Goal: Information Seeking & Learning: Understand process/instructions

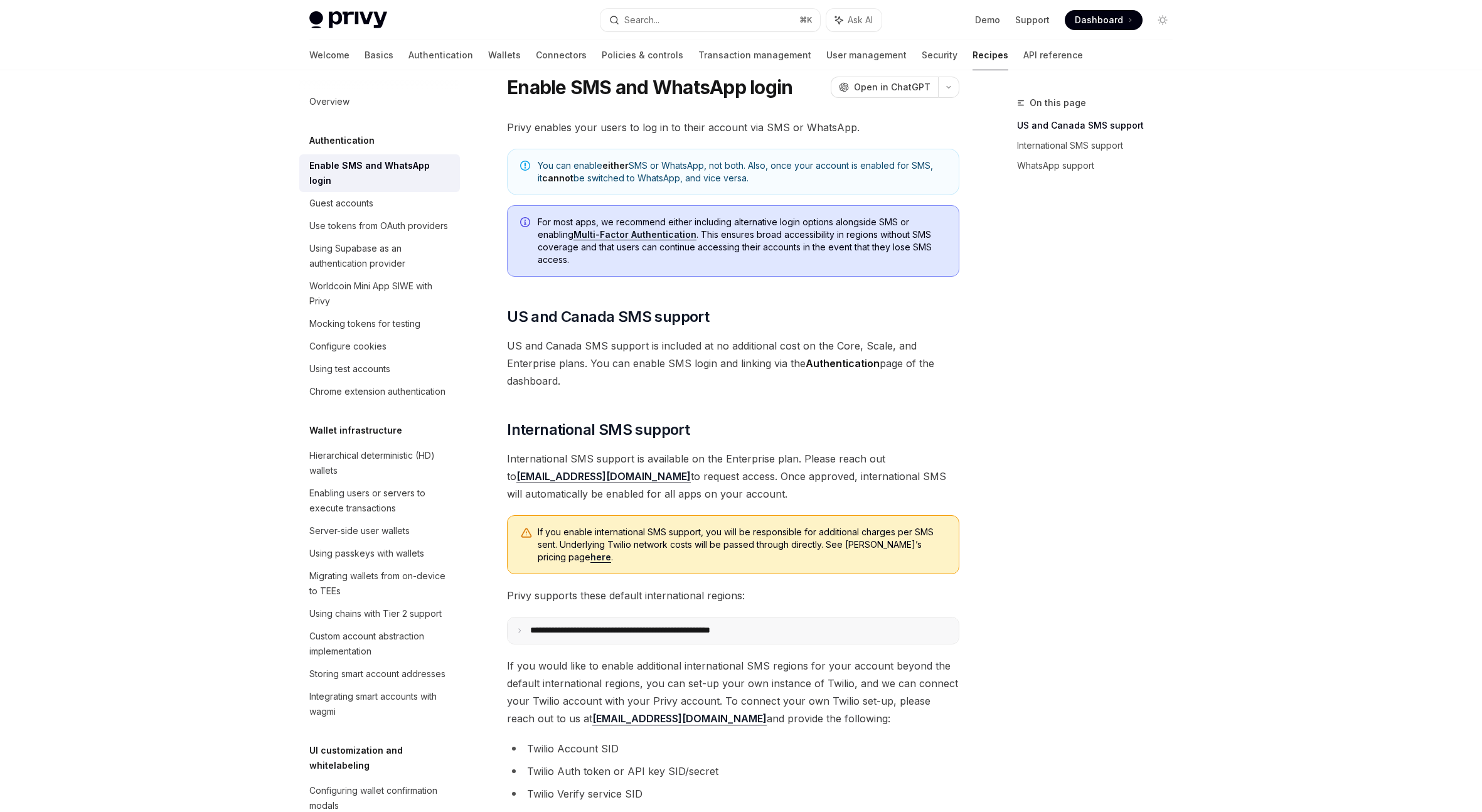
click at [658, 633] on p "**********" at bounding box center [647, 630] width 233 height 11
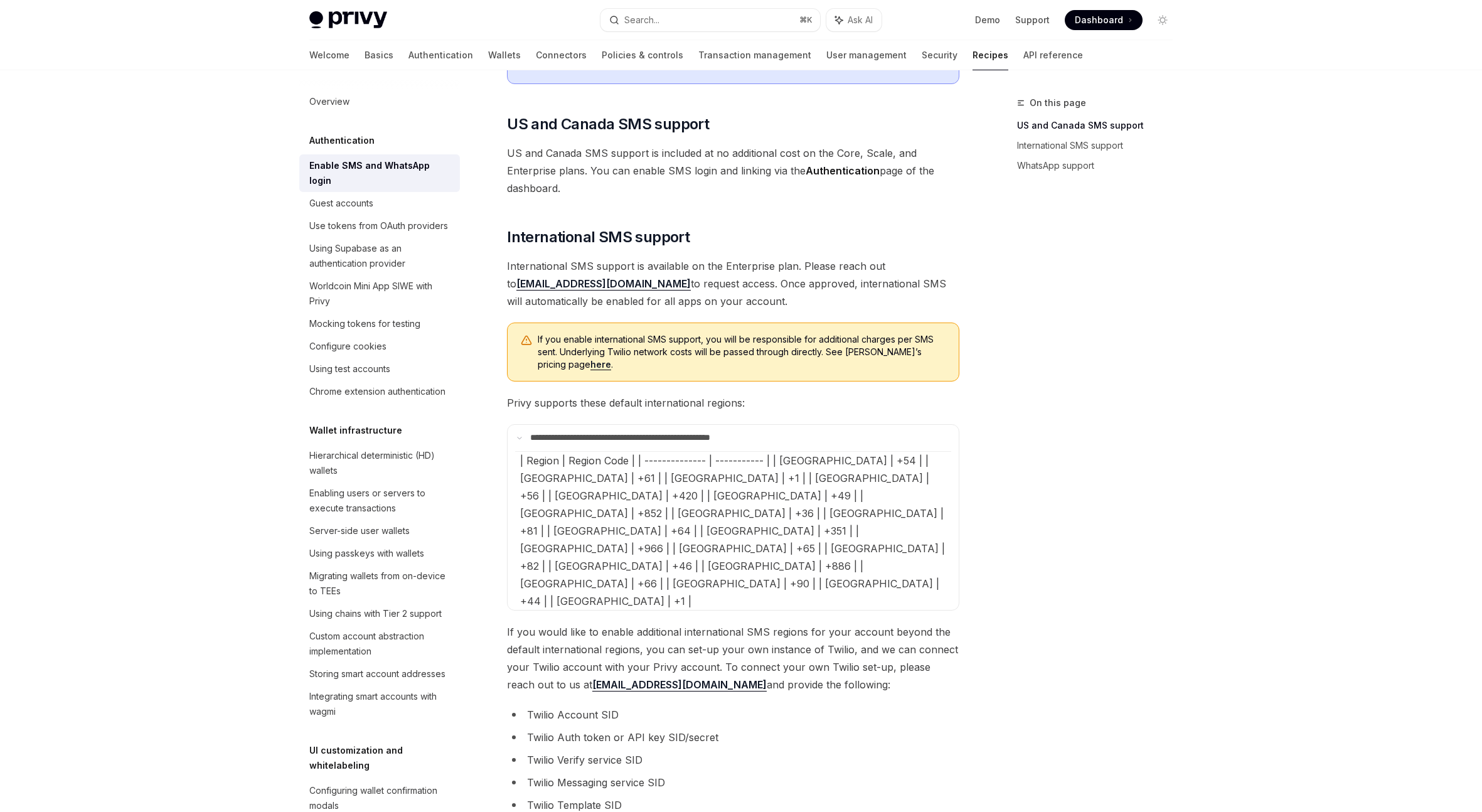
scroll to position [327, 0]
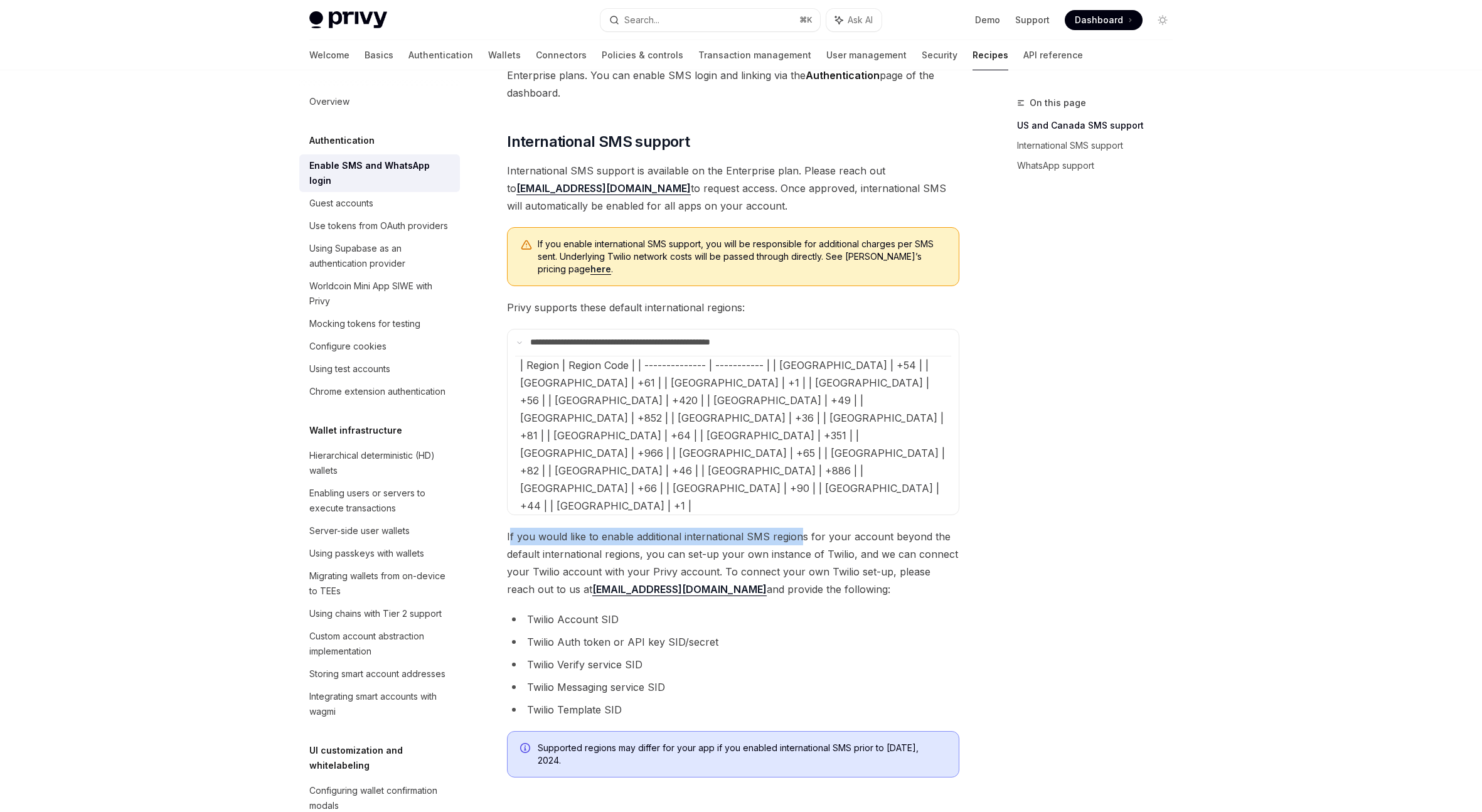
drag, startPoint x: 509, startPoint y: 465, endPoint x: 800, endPoint y: 458, distance: 291.1
click at [800, 528] on span "If you would like to enable additional international SMS regions for your accou…" at bounding box center [734, 563] width 453 height 71
click at [787, 528] on span "If you would like to enable additional international SMS regions for your accou…" at bounding box center [734, 563] width 453 height 71
click at [682, 528] on span "If you would like to enable additional international SMS regions for your accou…" at bounding box center [734, 563] width 453 height 71
drag, startPoint x: 599, startPoint y: 467, endPoint x: 769, endPoint y: 461, distance: 170.1
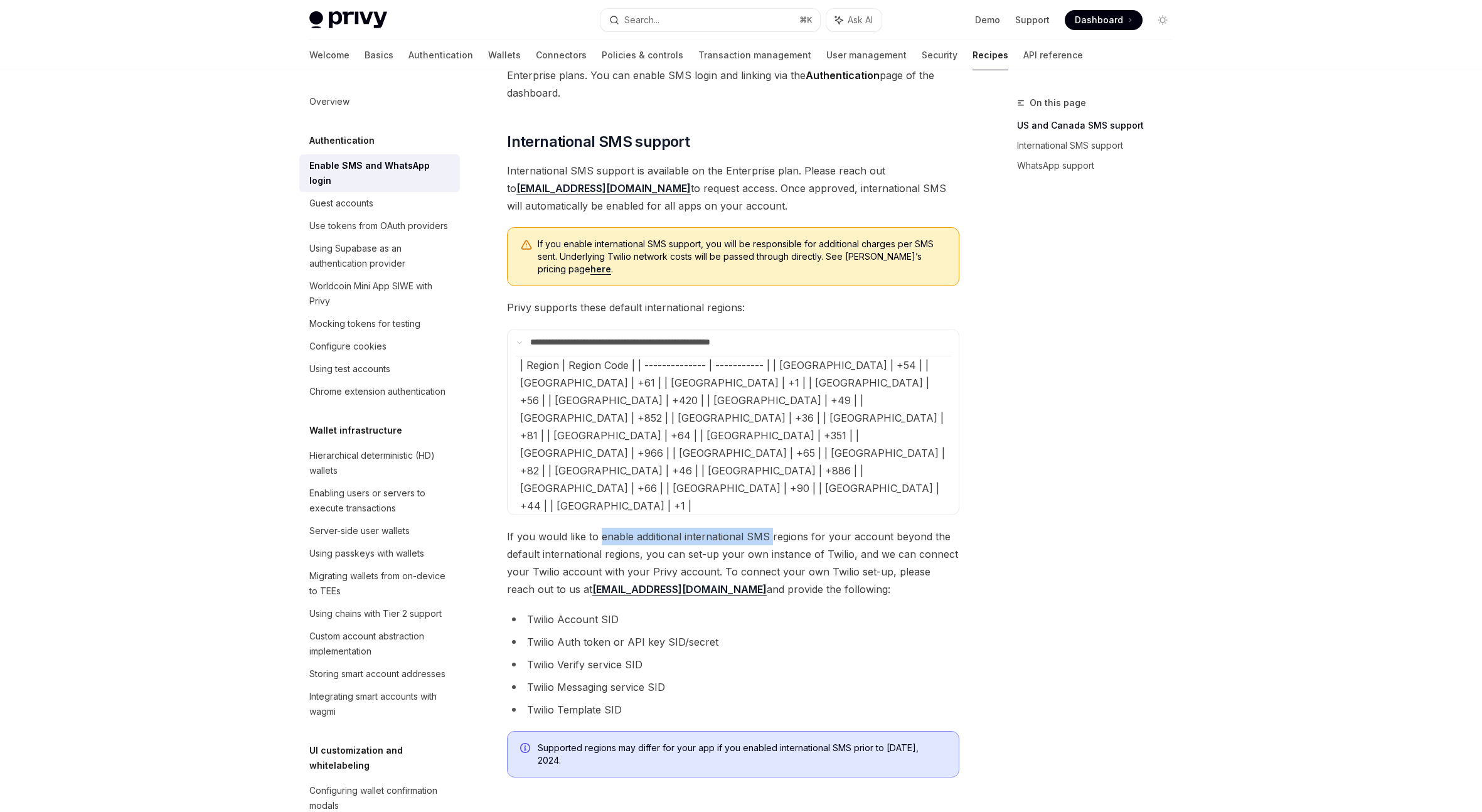
click at [769, 528] on span "If you would like to enable additional international SMS regions for your accou…" at bounding box center [734, 563] width 453 height 71
copy span "enable additional international SMS"
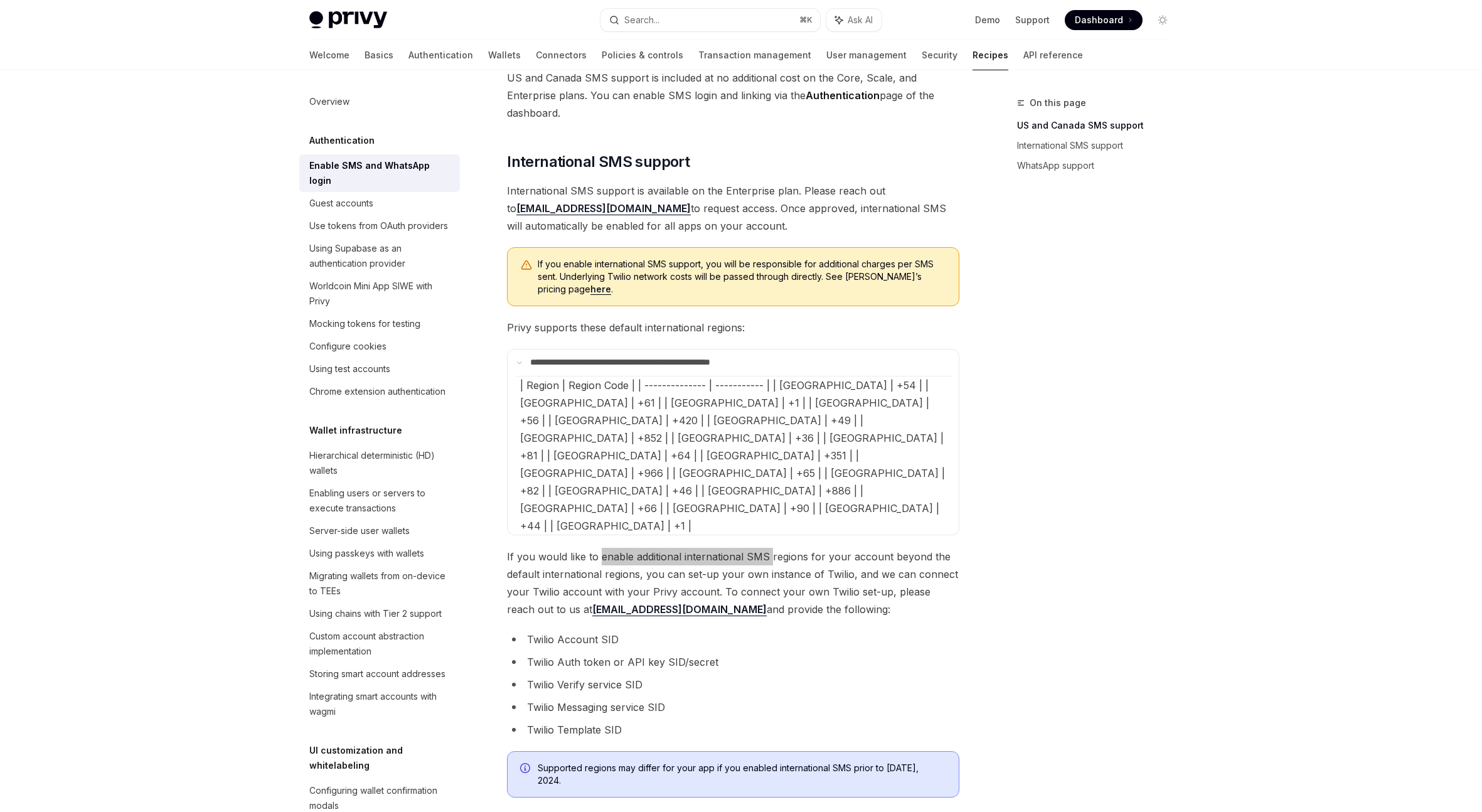
scroll to position [310, 0]
click at [815, 628] on li "Twilio Account SID" at bounding box center [734, 637] width 453 height 17
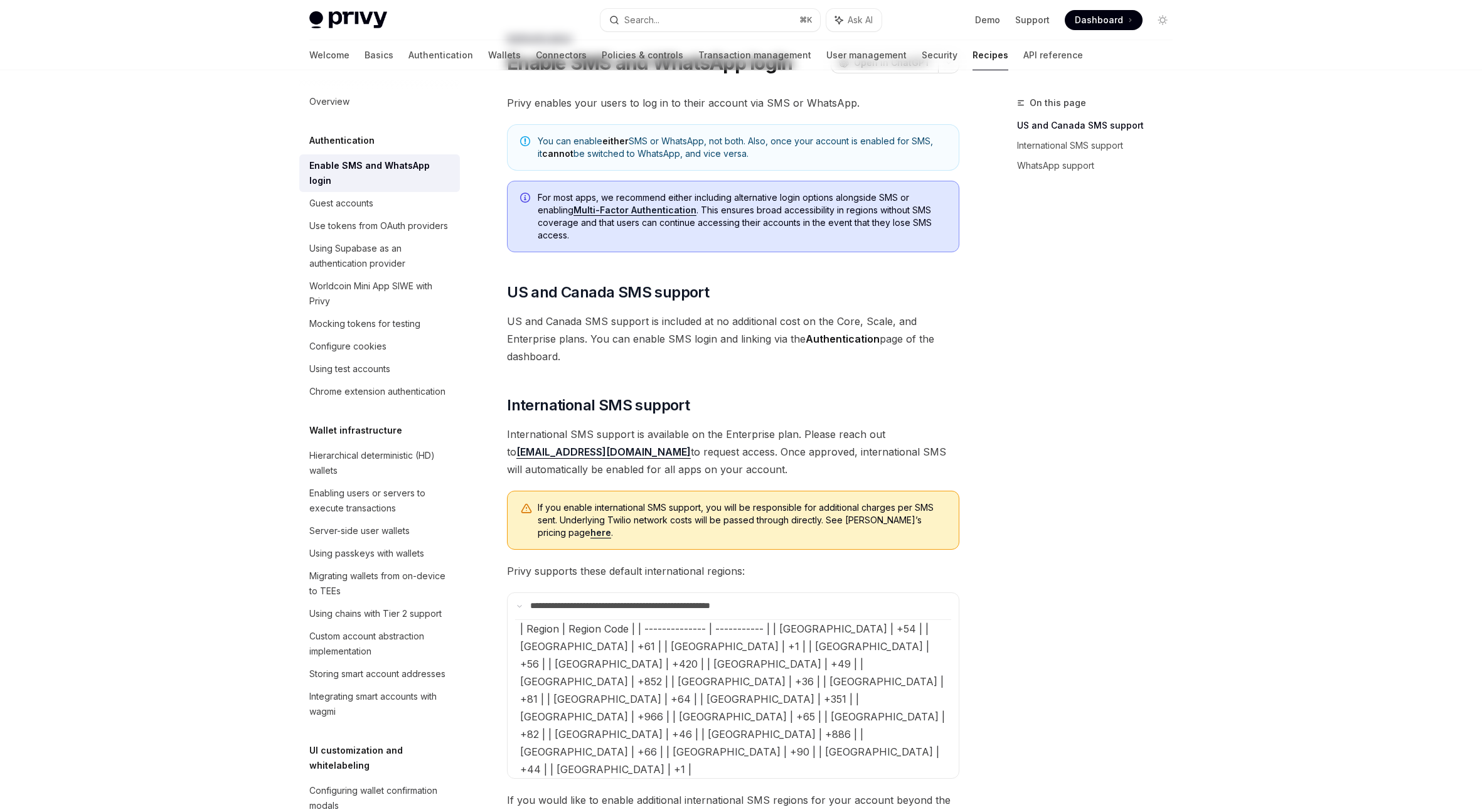
scroll to position [220, 0]
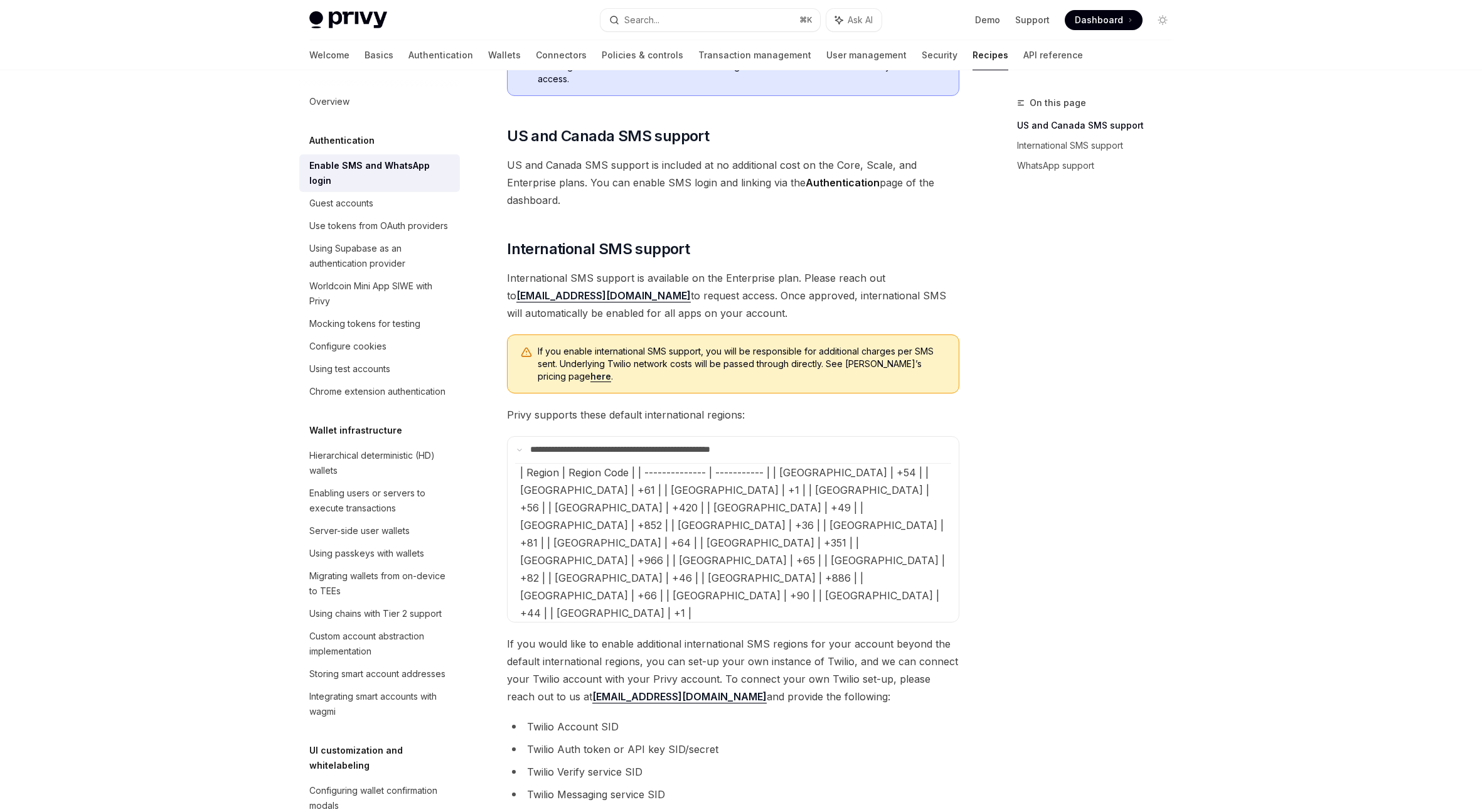
click at [1061, 553] on div "On this page US and Canada SMS support International SMS support WhatsApp suppo…" at bounding box center [1087, 453] width 191 height 716
